Goal: Transaction & Acquisition: Purchase product/service

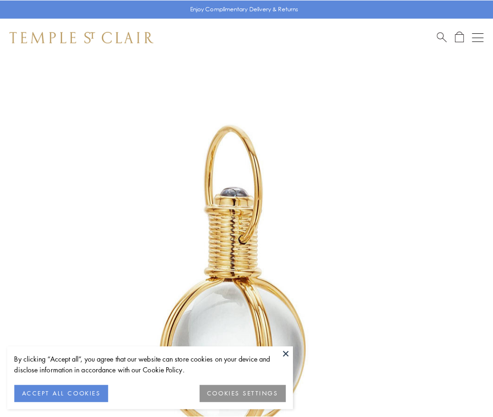
scroll to position [245, 0]
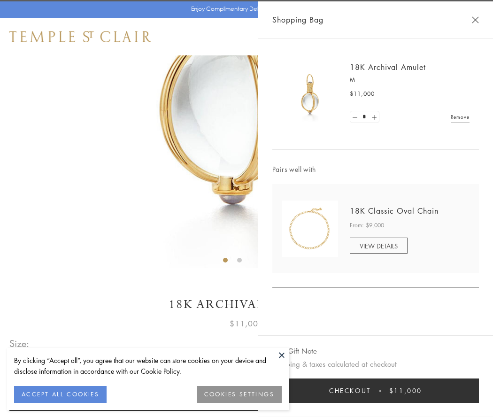
click at [376, 391] on button "Checkout $11,000" at bounding box center [375, 390] width 207 height 24
